Goal: Register for event/course

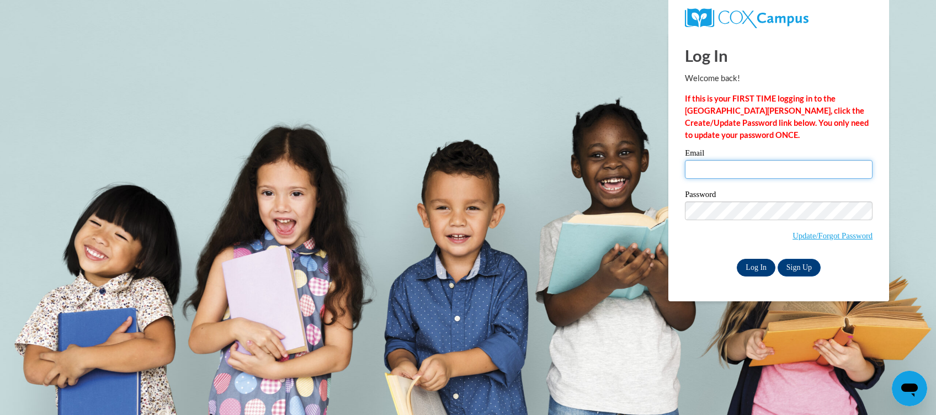
type input "chelle010628@yahoo.com"
click at [750, 263] on input "Log In" at bounding box center [756, 268] width 39 height 18
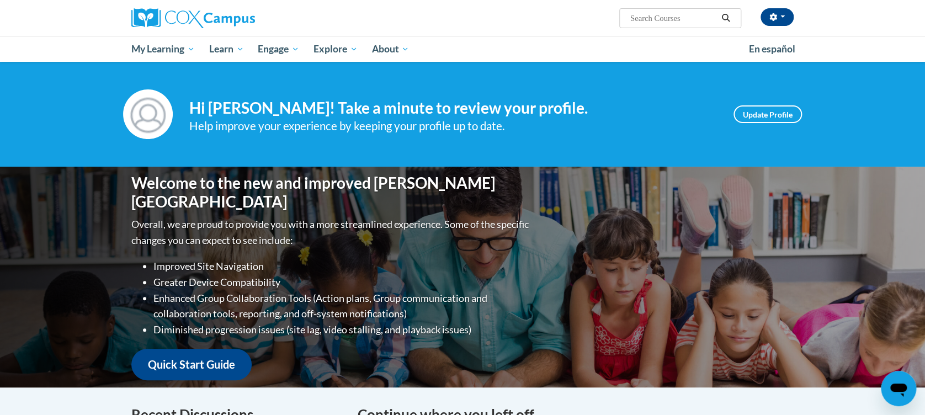
click at [645, 13] on input "Search..." at bounding box center [673, 18] width 88 height 13
type input "Building Your Bounce"
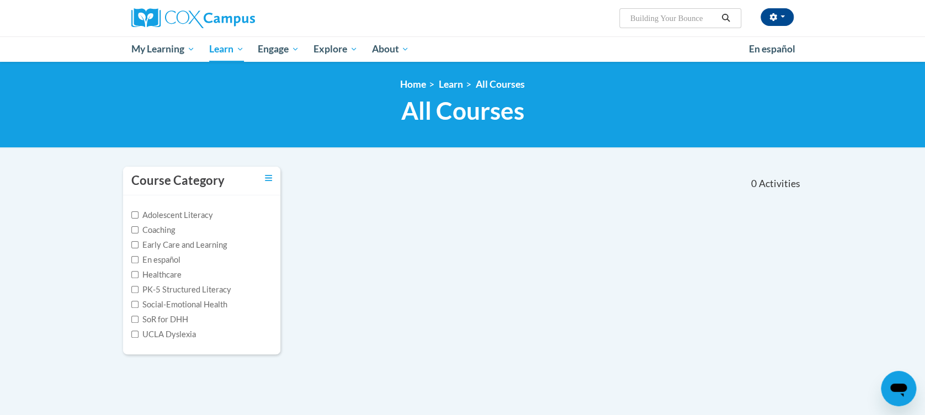
click at [713, 17] on input "Building Your Bounce" at bounding box center [673, 18] width 88 height 13
type input "Building Your Bounce: Simple Strategies for a resilient you"
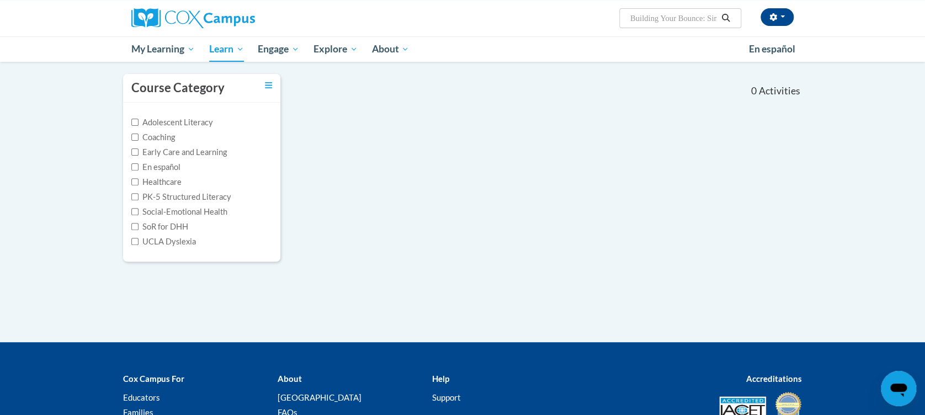
scroll to position [91, 0]
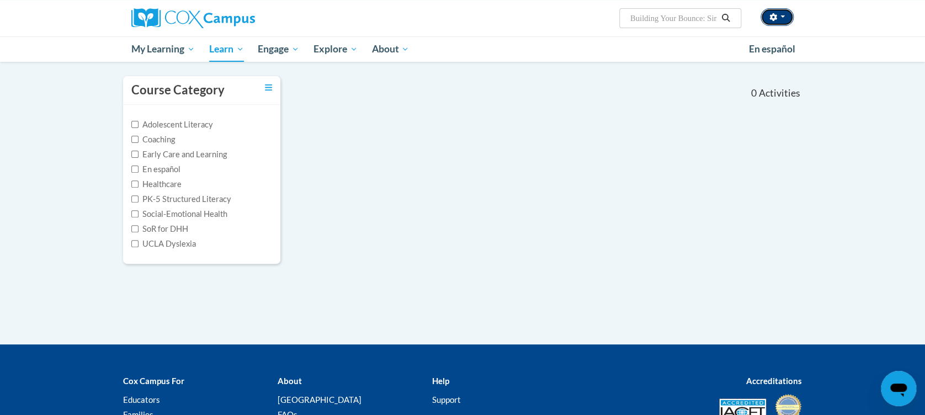
click at [781, 17] on span "button" at bounding box center [783, 16] width 4 height 2
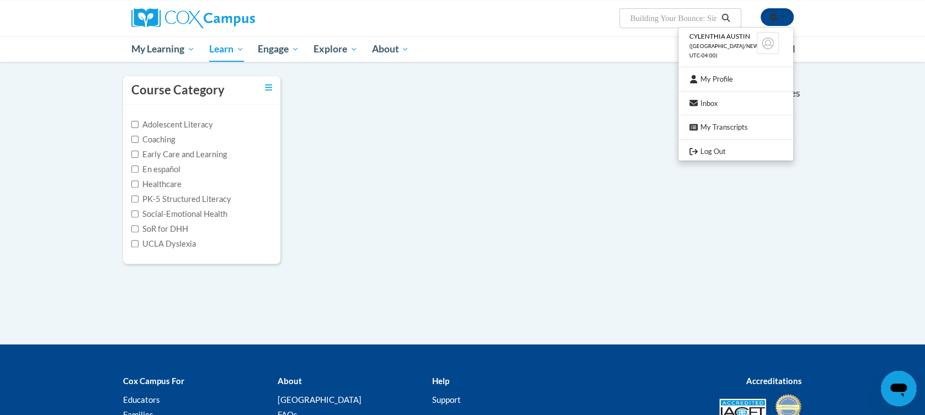
click at [611, 106] on nav "«« « 1-0 » »» 0 Activities CEUs" at bounding box center [550, 93] width 522 height 34
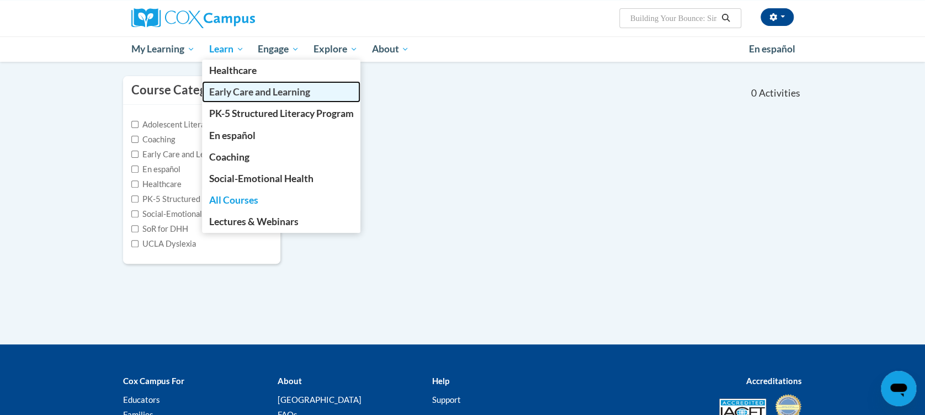
click at [225, 93] on span "Early Care and Learning" at bounding box center [259, 92] width 101 height 12
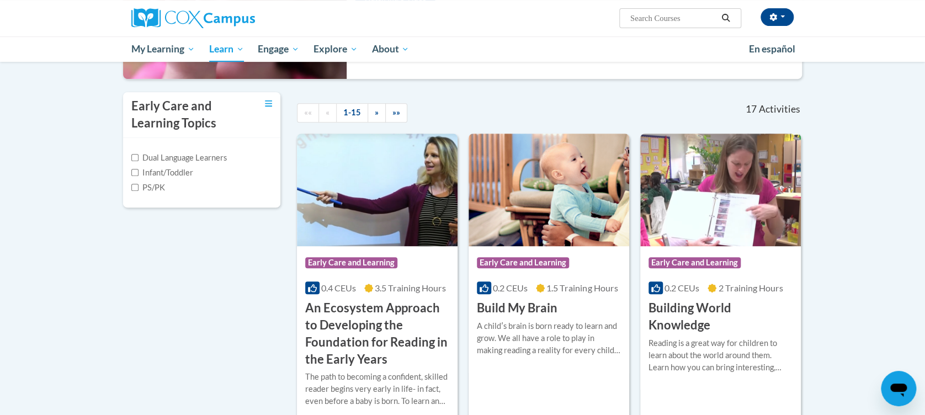
scroll to position [208, 0]
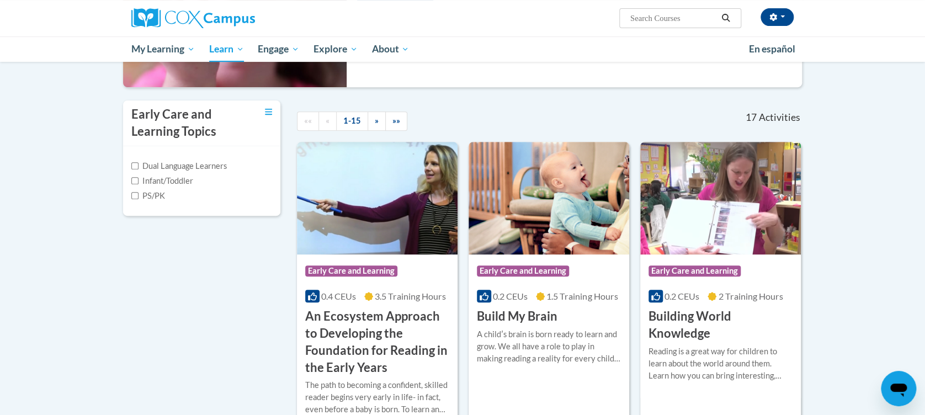
drag, startPoint x: 662, startPoint y: 14, endPoint x: 662, endPoint y: 8, distance: 6.1
click at [662, 12] on input "Search..." at bounding box center [673, 18] width 88 height 13
type input "Implicit Bias in education"
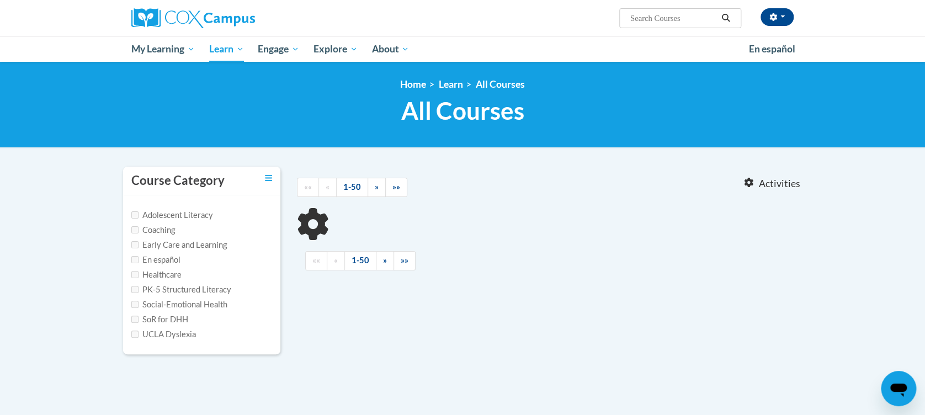
type input "Implicit Bias in education"
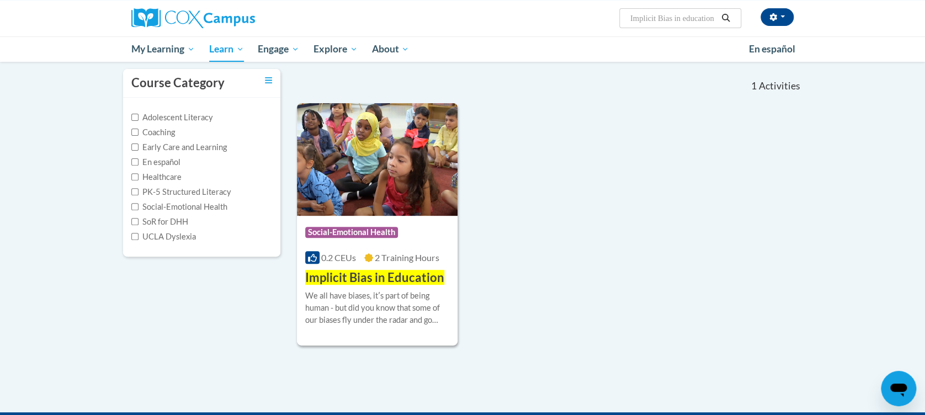
scroll to position [102, 0]
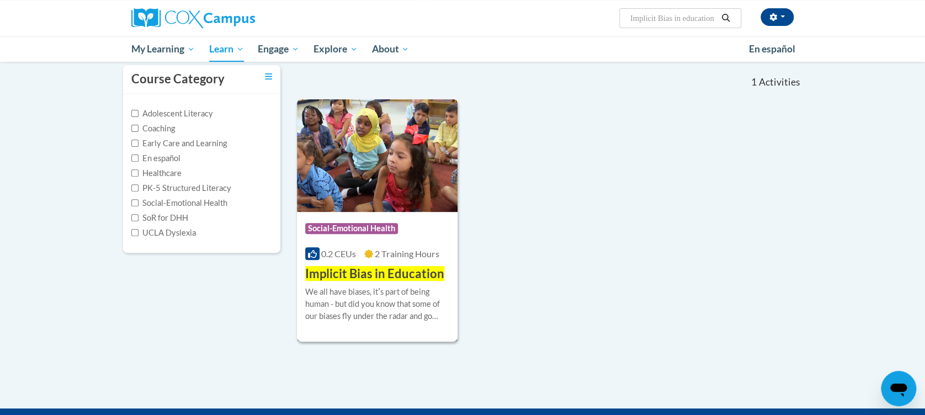
click at [375, 283] on div "More Info Enroll We all have biases, itʹs part of being human - but did you kno…" at bounding box center [377, 311] width 161 height 56
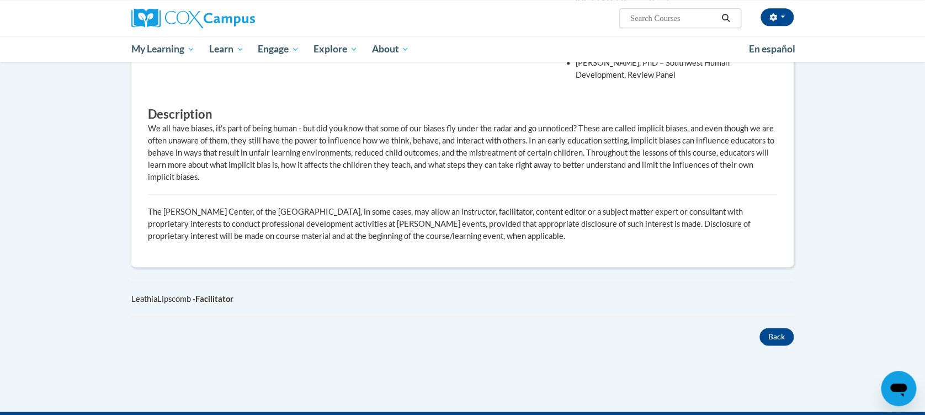
scroll to position [687, 0]
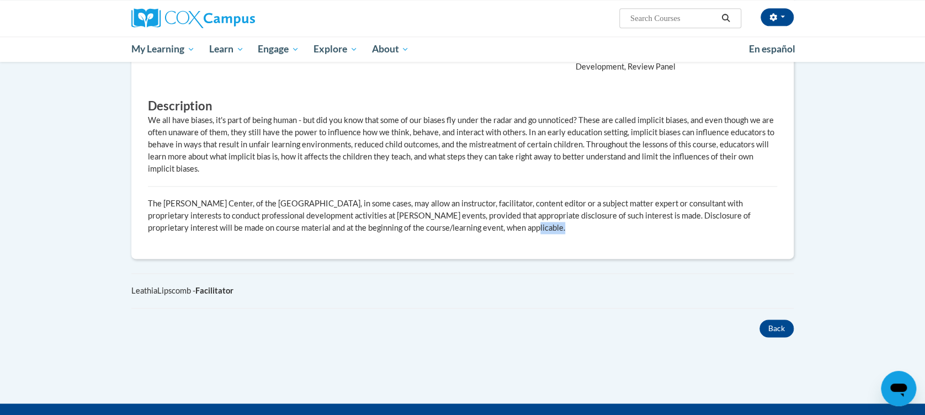
drag, startPoint x: 908, startPoint y: 322, endPoint x: 904, endPoint y: 130, distance: 191.6
drag, startPoint x: 904, startPoint y: 130, endPoint x: 856, endPoint y: 227, distance: 107.6
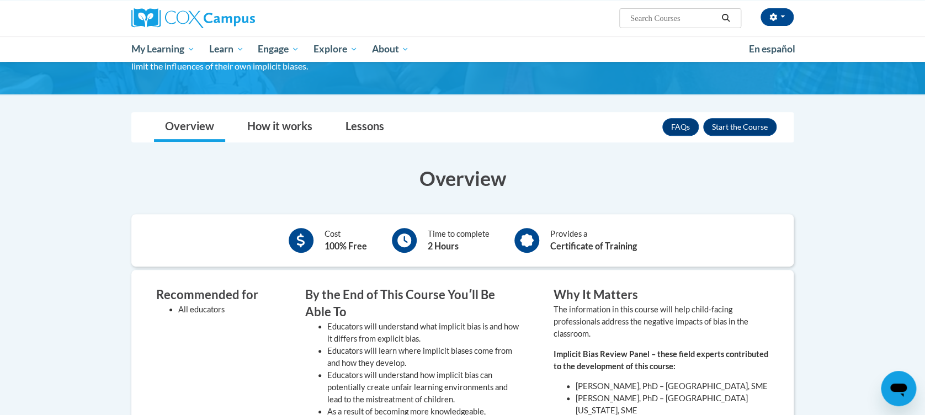
scroll to position [168, 0]
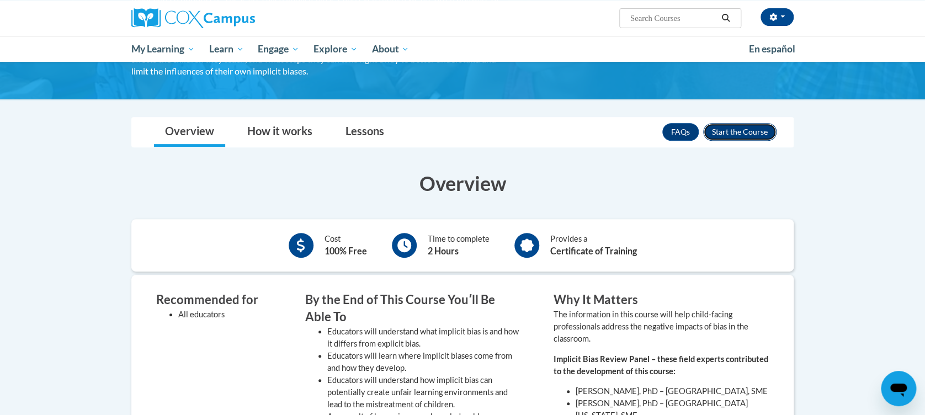
click at [761, 132] on button "Enroll" at bounding box center [739, 132] width 73 height 18
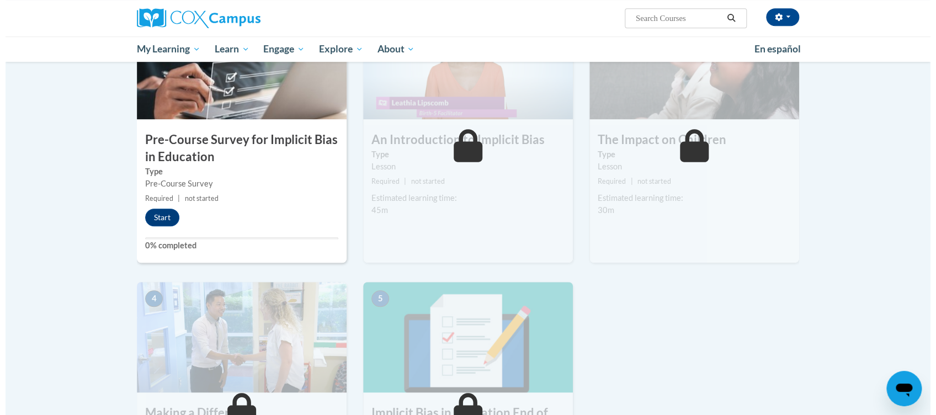
scroll to position [302, 0]
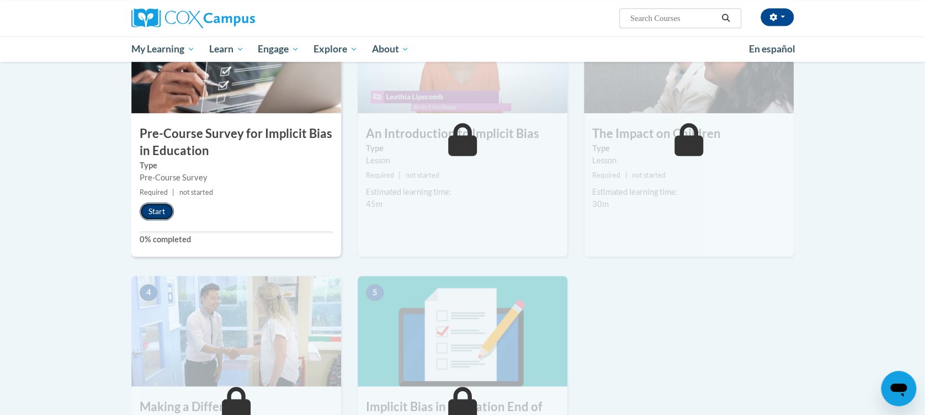
click at [161, 207] on button "Start" at bounding box center [157, 212] width 34 height 18
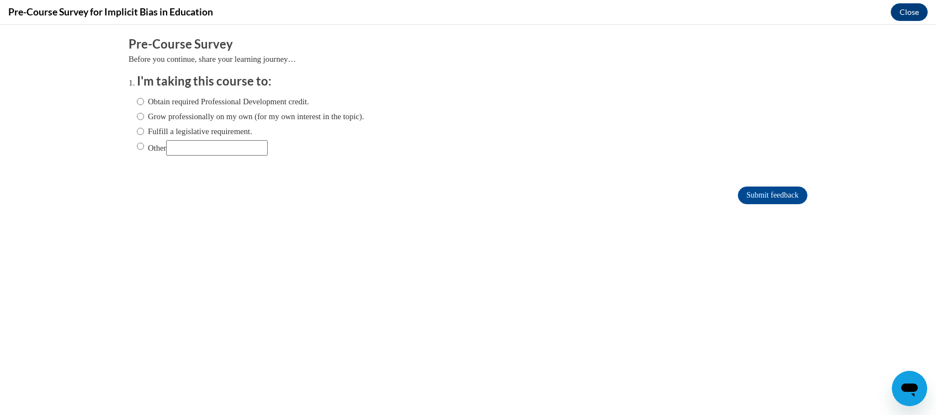
scroll to position [0, 0]
click at [137, 102] on input "Obtain required Professional Development credit." at bounding box center [140, 102] width 7 height 12
radio input "true"
click at [742, 191] on input "Submit feedback" at bounding box center [773, 196] width 70 height 18
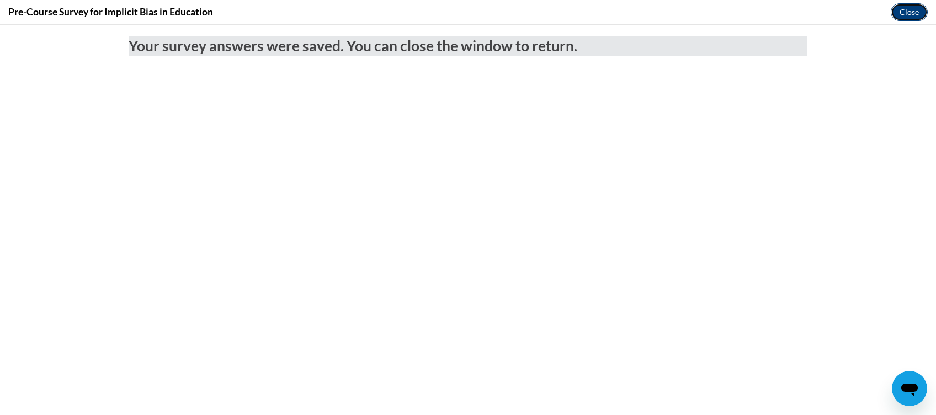
click at [908, 7] on button "Close" at bounding box center [909, 12] width 37 height 18
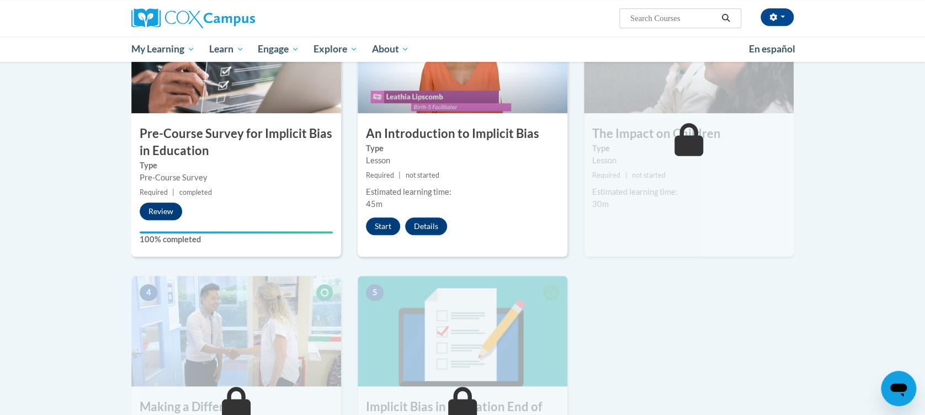
click at [380, 215] on div "2 An Introduction to Implicit Bias Type Lesson Required | not started Estimated…" at bounding box center [463, 130] width 210 height 254
click at [380, 227] on button "Start" at bounding box center [383, 227] width 34 height 18
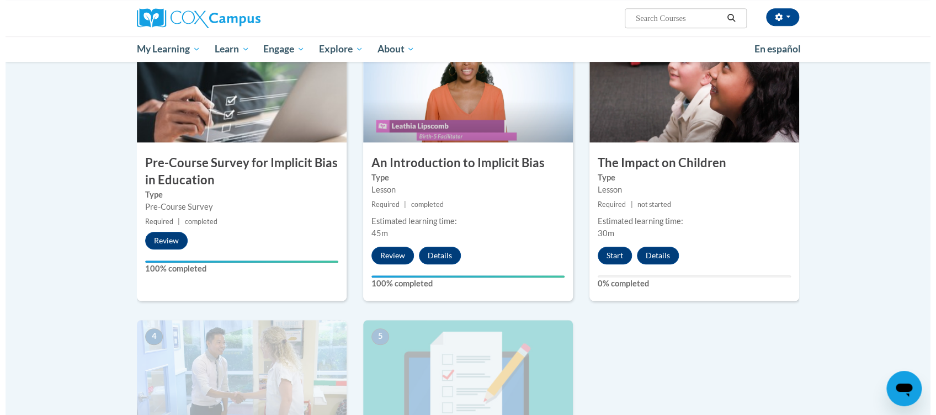
scroll to position [266, 0]
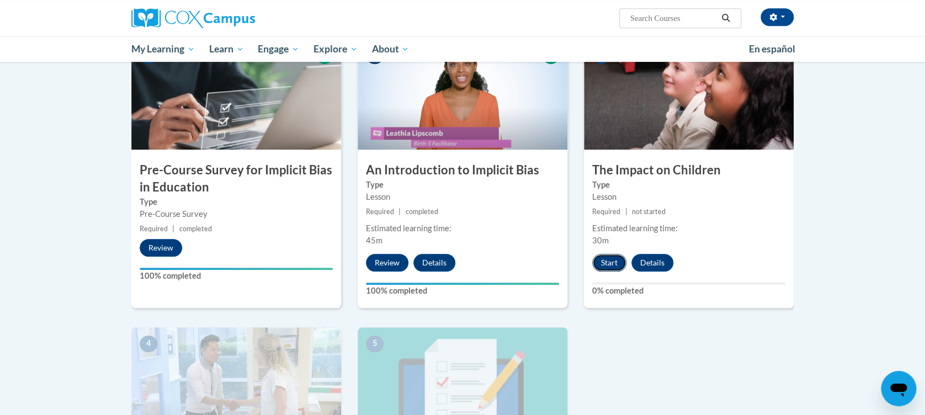
click at [606, 258] on button "Start" at bounding box center [609, 263] width 34 height 18
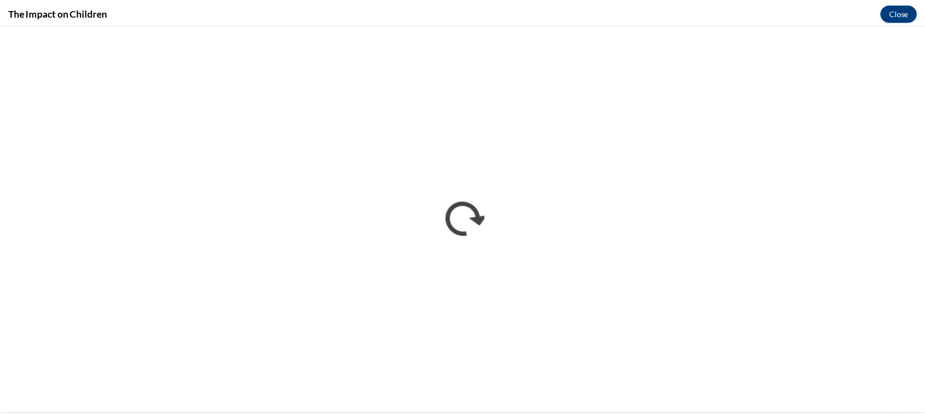
scroll to position [0, 0]
click at [908, 7] on button "Close" at bounding box center [909, 12] width 37 height 18
